Goal: Task Accomplishment & Management: Manage account settings

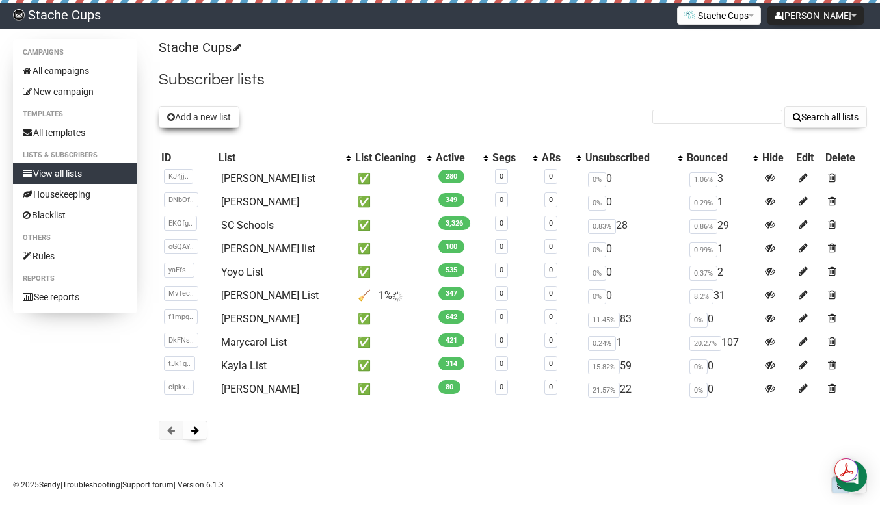
click at [211, 118] on button "Add a new list" at bounding box center [199, 117] width 81 height 22
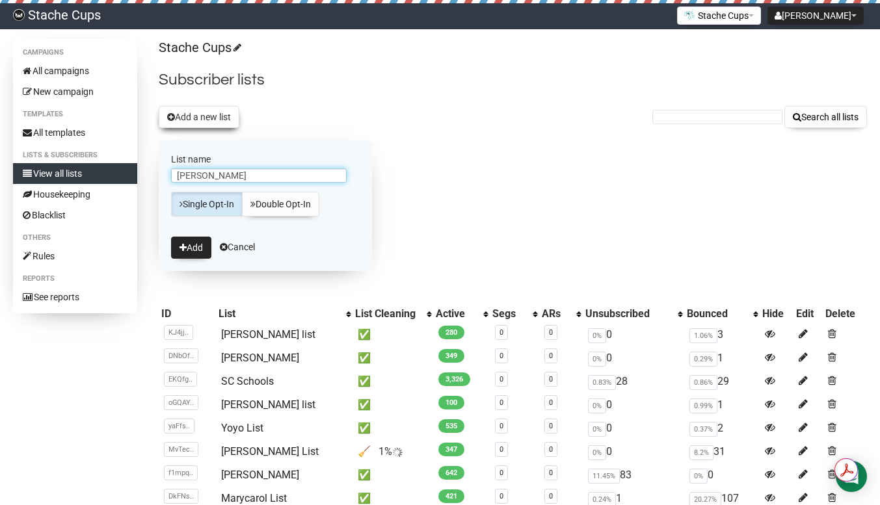
type input "[PERSON_NAME]"
click at [171, 237] on button "Add" at bounding box center [191, 248] width 40 height 22
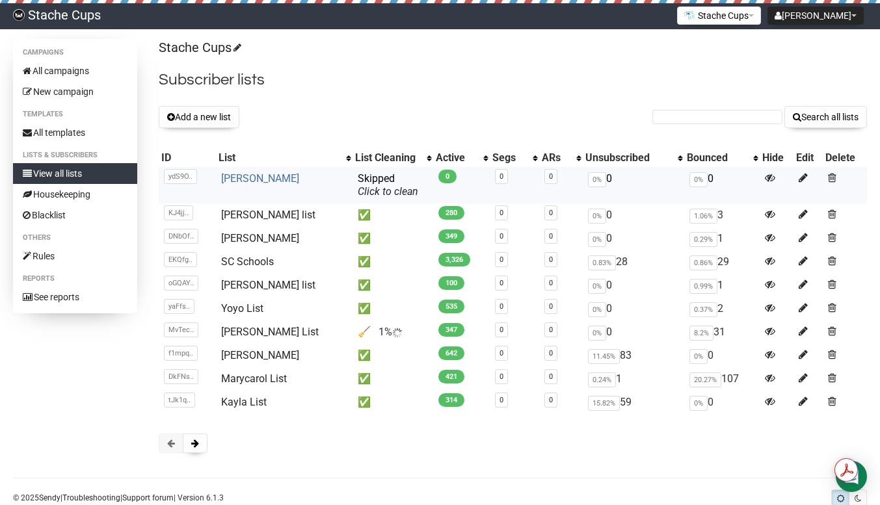
click at [258, 181] on link "[PERSON_NAME]" at bounding box center [260, 178] width 78 height 12
